Goal: Task Accomplishment & Management: Complete application form

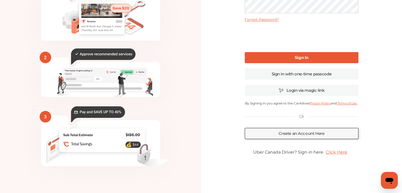
scroll to position [64, 0]
click at [281, 137] on link "Create an Account Here" at bounding box center [302, 133] width 114 height 11
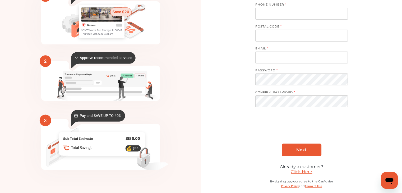
scroll to position [67, 0]
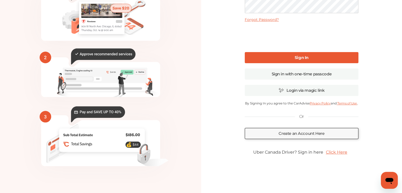
scroll to position [46, 0]
